Goal: Information Seeking & Learning: Learn about a topic

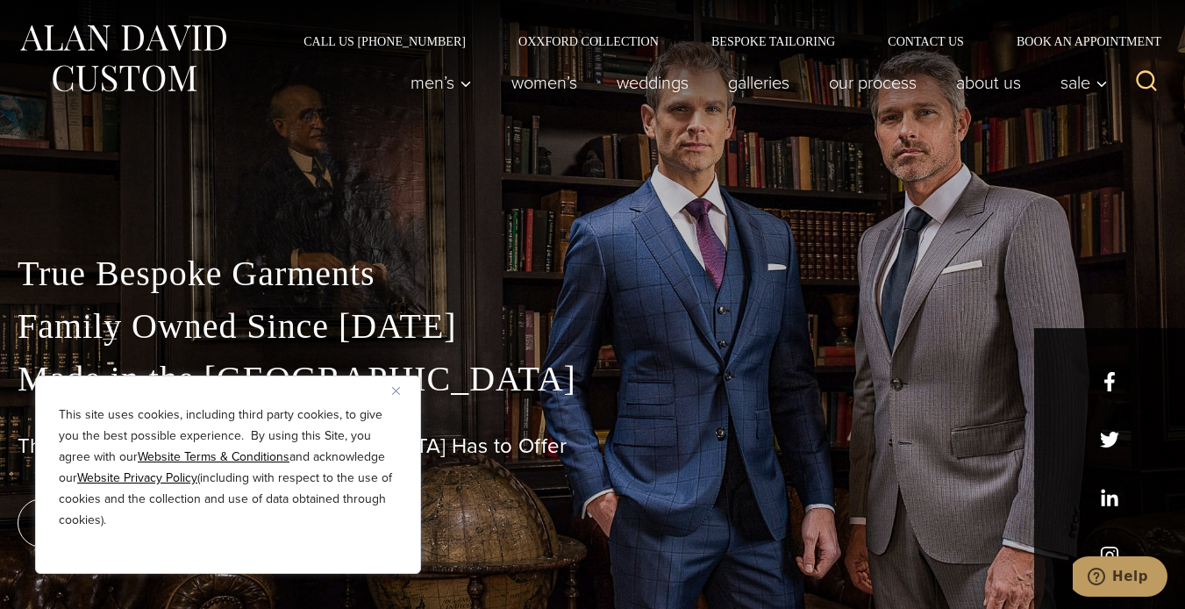
click at [1117, 376] on p "True Bespoke Garments Family Owned Since 1913 Made in the United States" at bounding box center [593, 326] width 1150 height 158
click at [756, 77] on link "Galleries" at bounding box center [759, 82] width 101 height 35
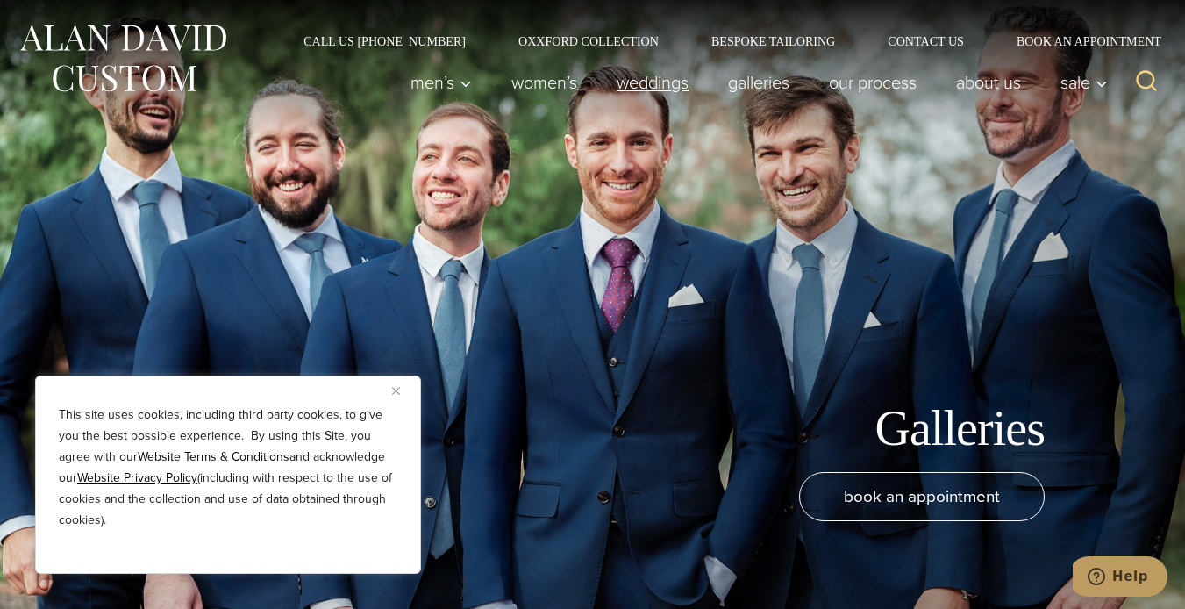
click at [709, 96] on link "weddings" at bounding box center [652, 82] width 111 height 35
